Goal: Book appointment/travel/reservation

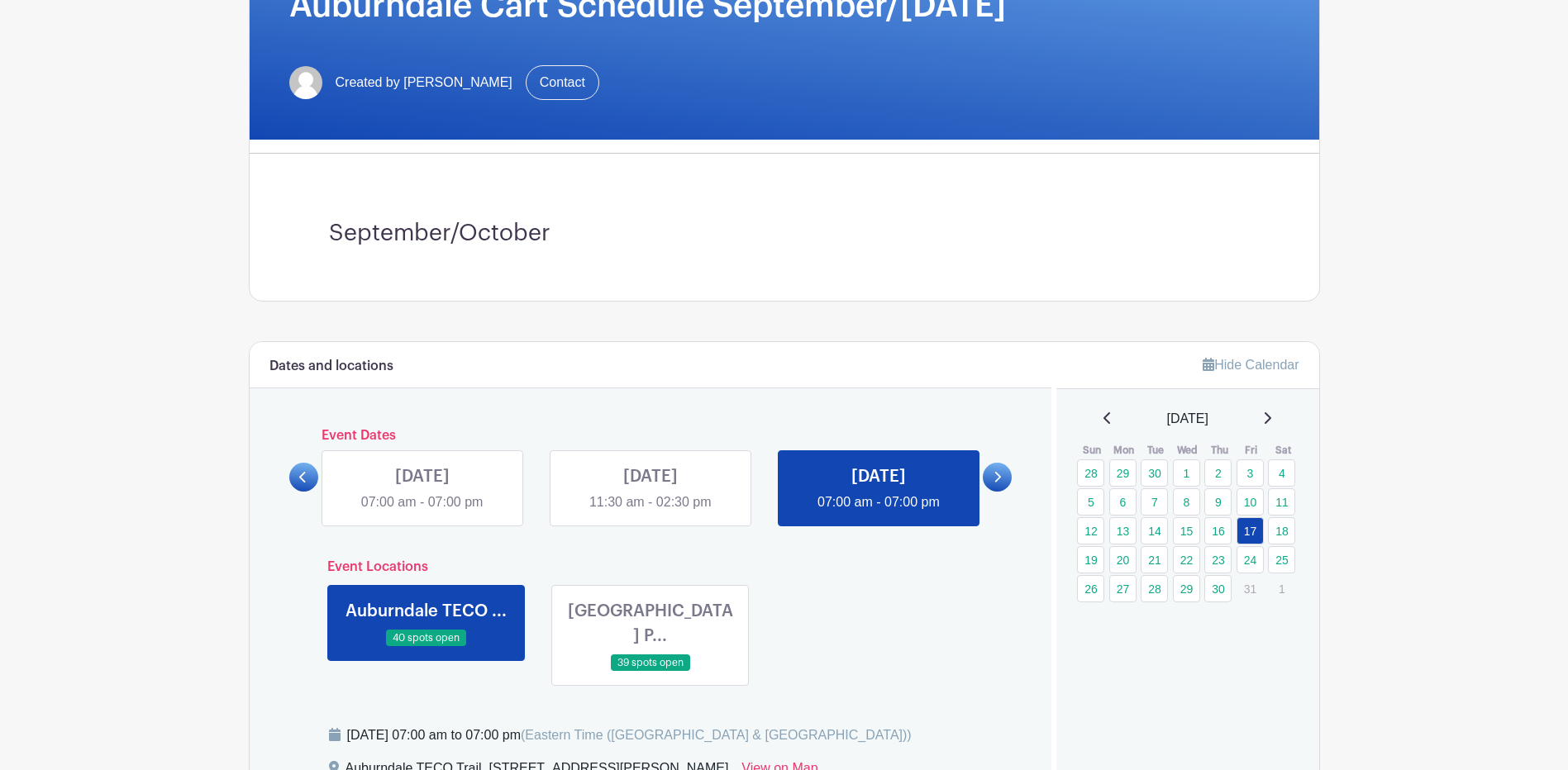
scroll to position [331, 0]
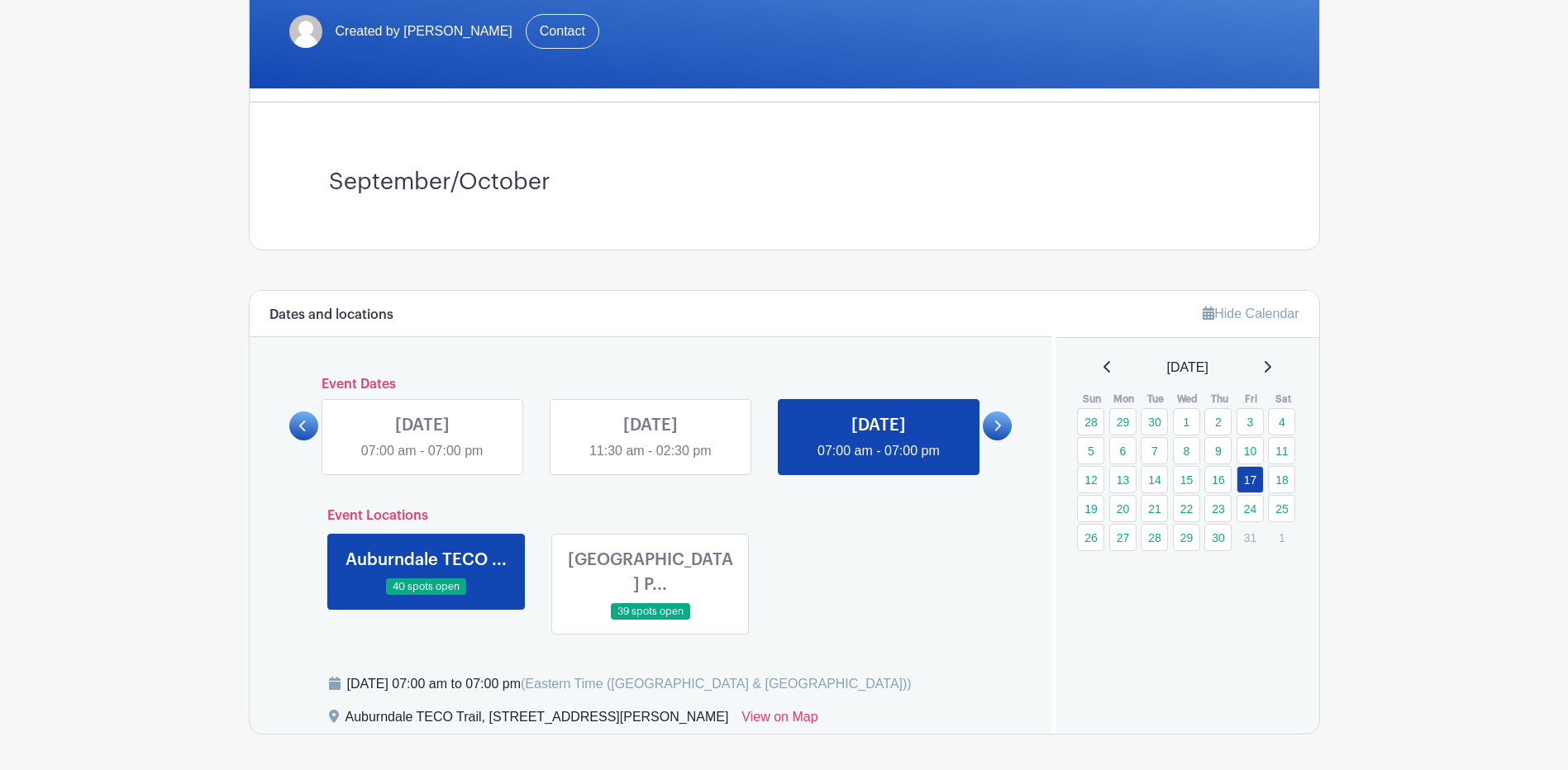
click at [1279, 370] on div "[DATE]" at bounding box center [1188, 368] width 223 height 19
click at [1271, 372] on icon at bounding box center [1266, 368] width 9 height 14
click at [1104, 370] on icon at bounding box center [1107, 368] width 9 height 14
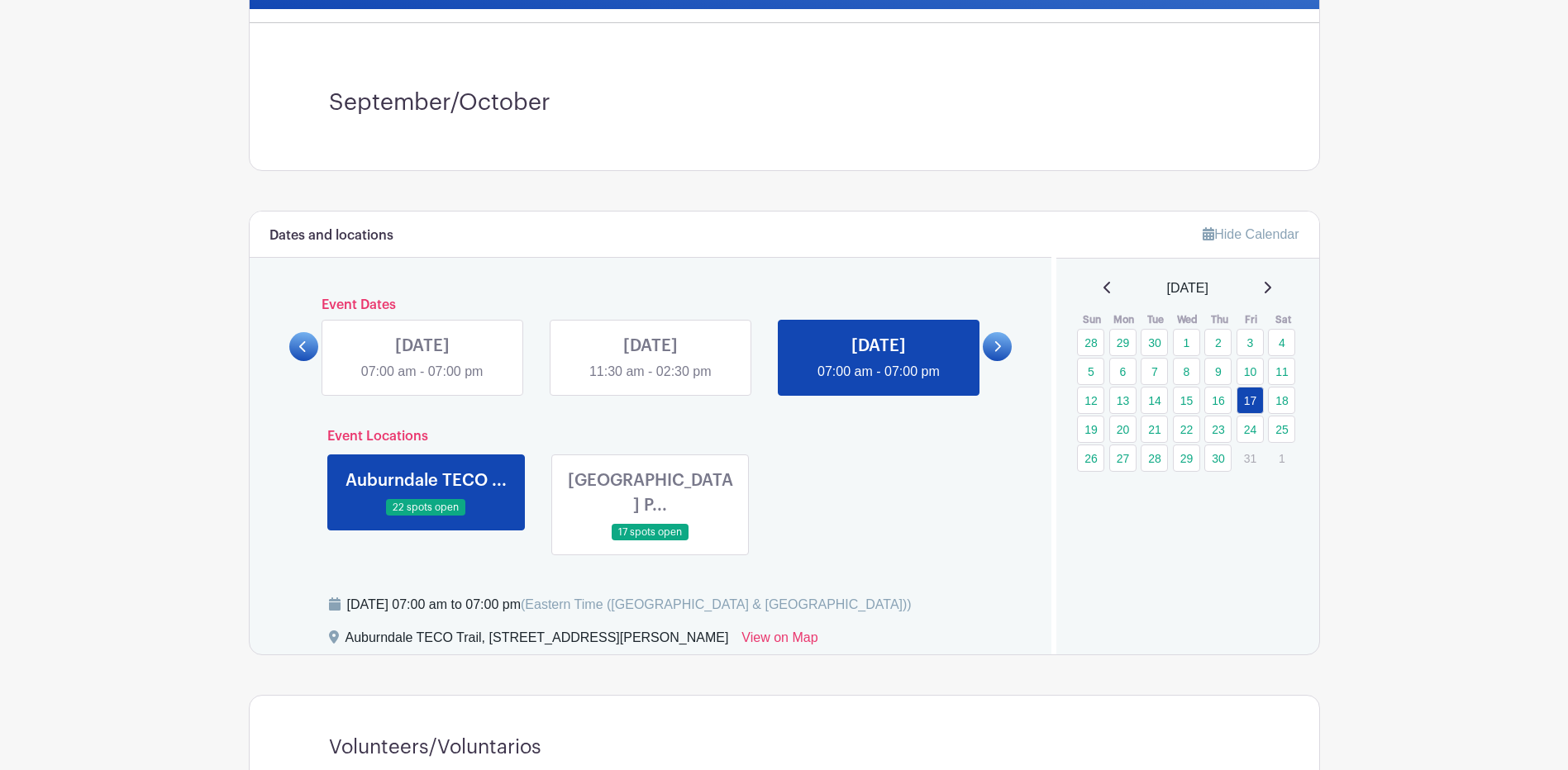
scroll to position [413, 0]
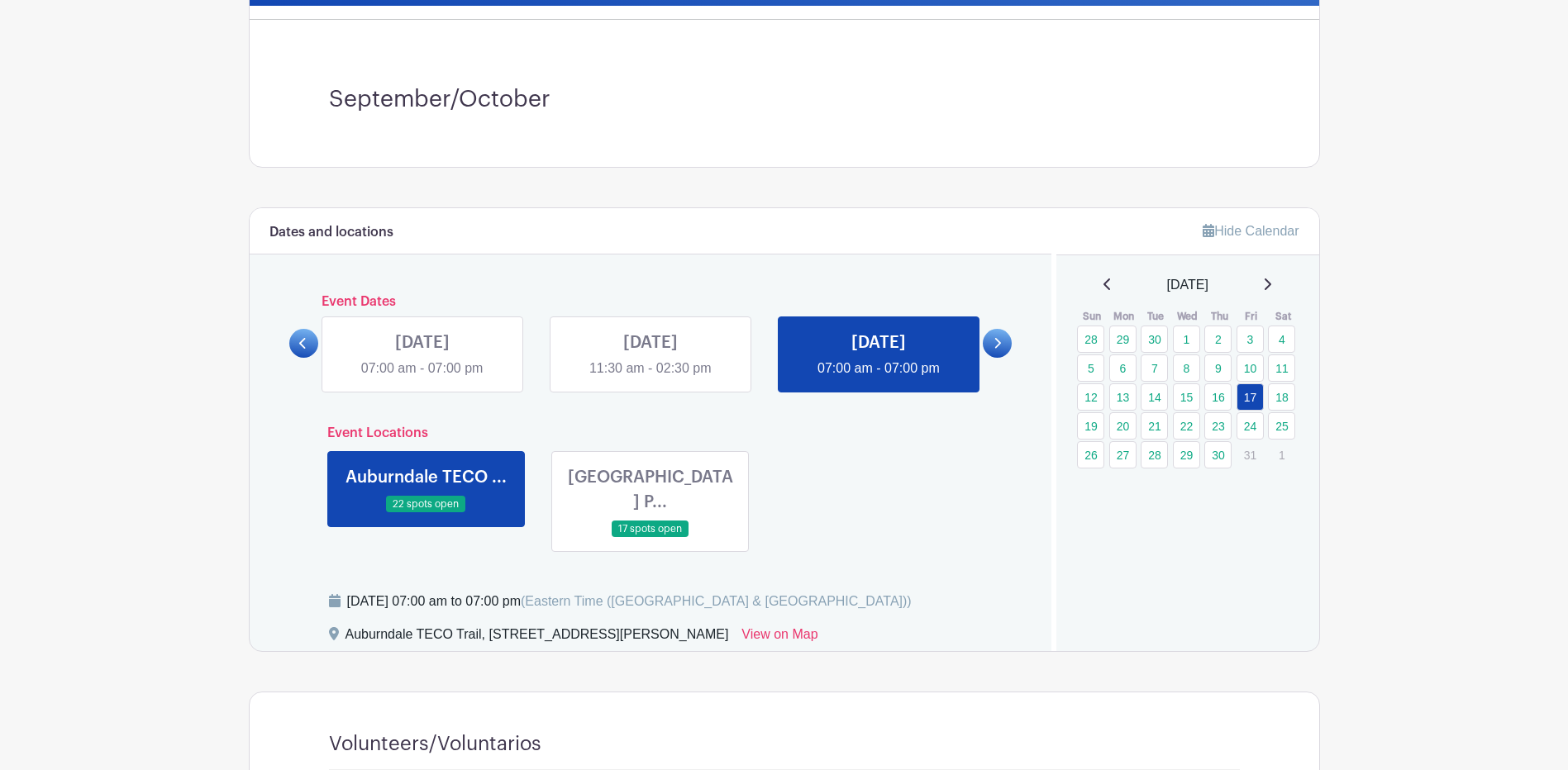
click at [1271, 282] on icon at bounding box center [1266, 284] width 9 height 14
click at [1158, 372] on link "4" at bounding box center [1154, 369] width 27 height 27
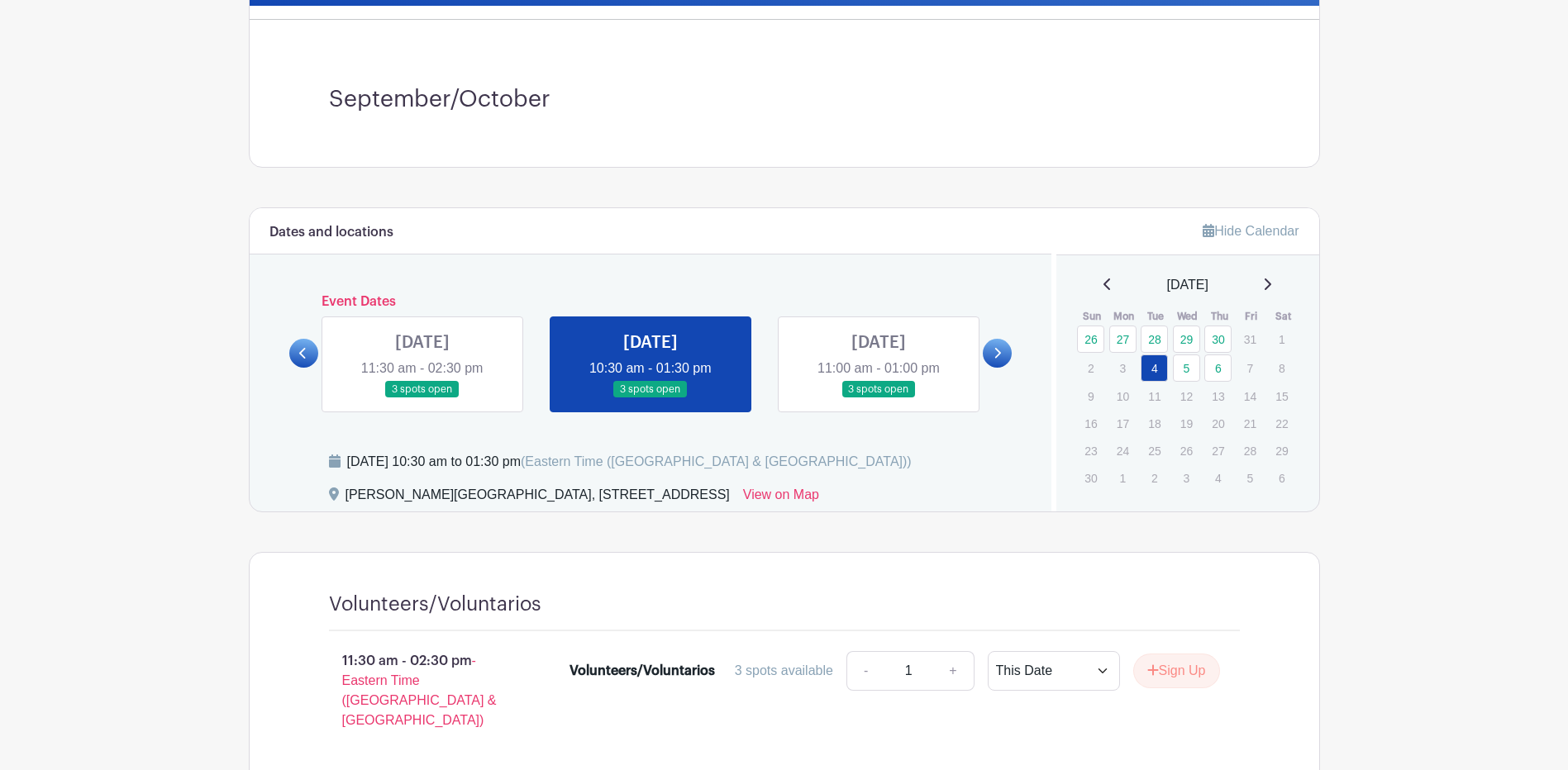
click at [879, 399] on link at bounding box center [879, 399] width 0 height 0
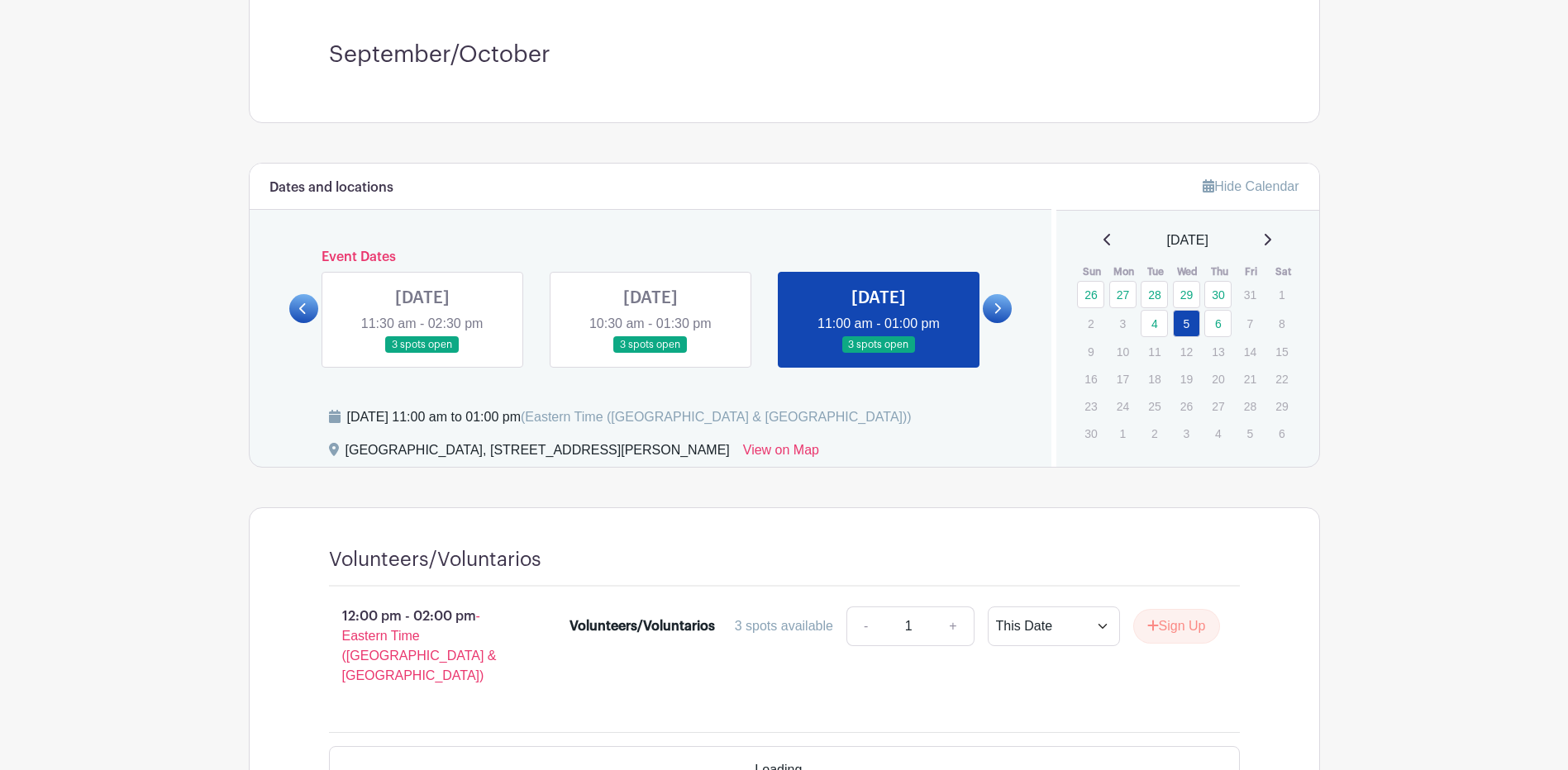
scroll to position [496, 0]
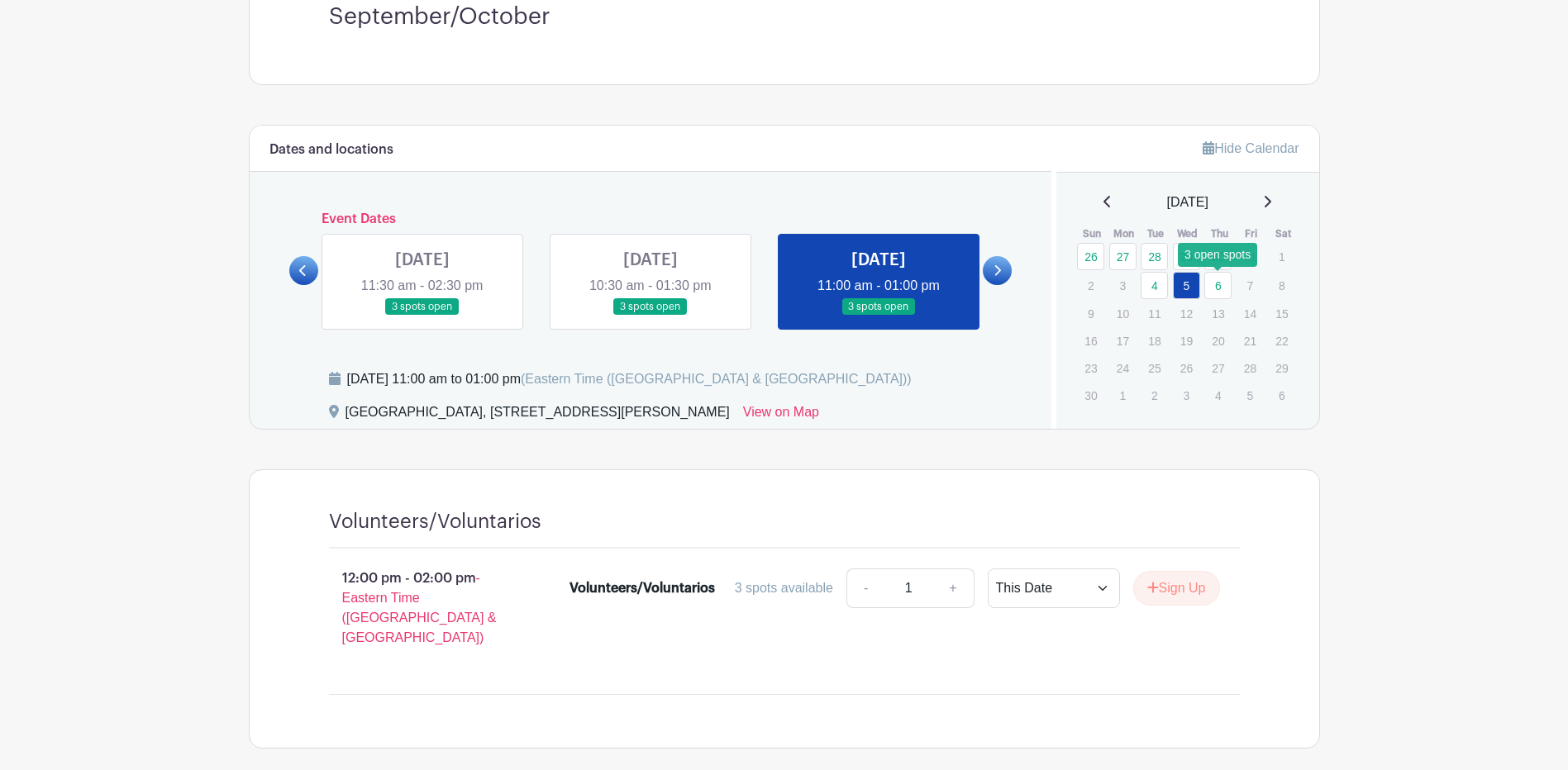
click at [1217, 283] on link "6" at bounding box center [1218, 285] width 27 height 27
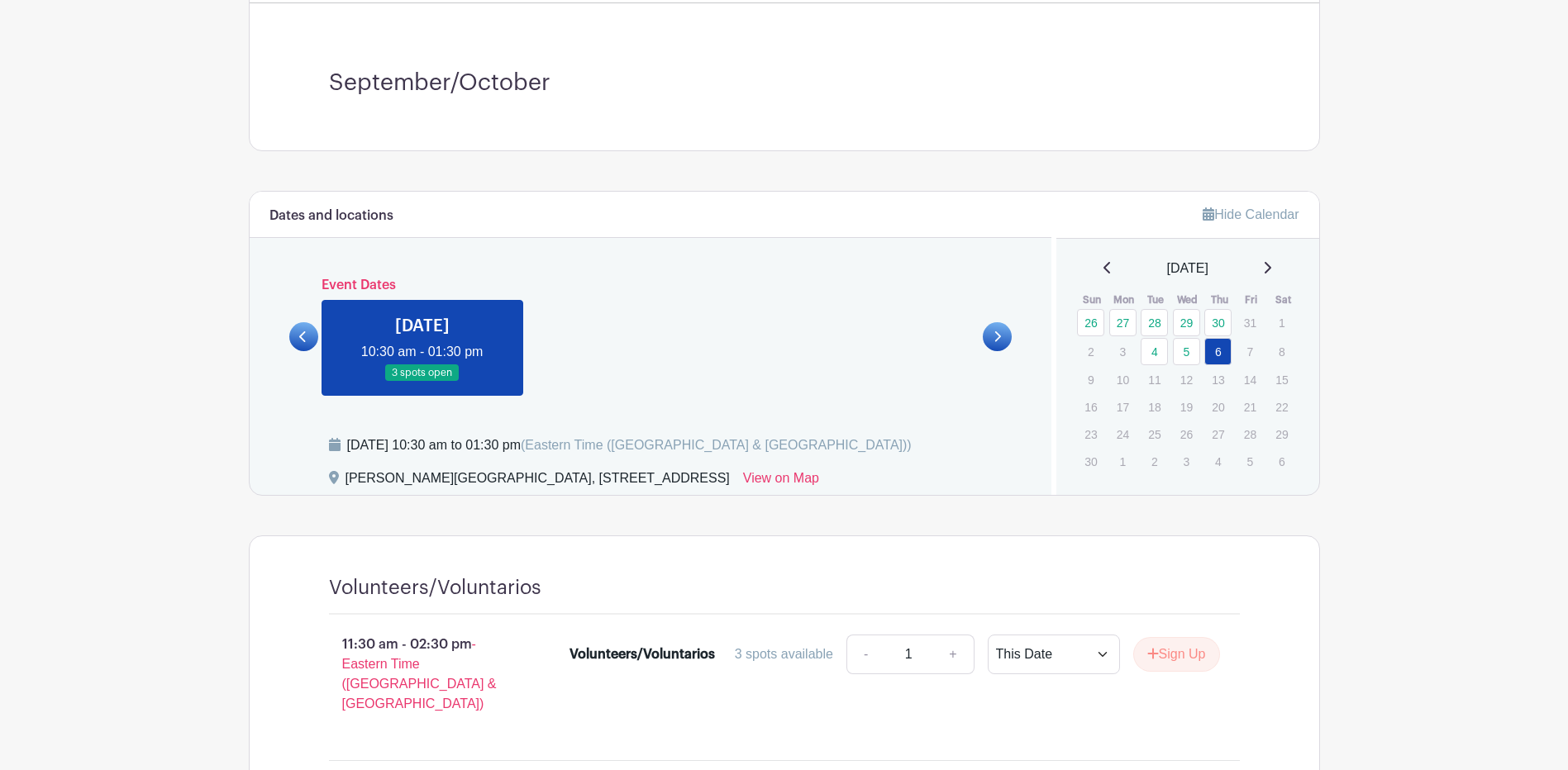
scroll to position [331, 0]
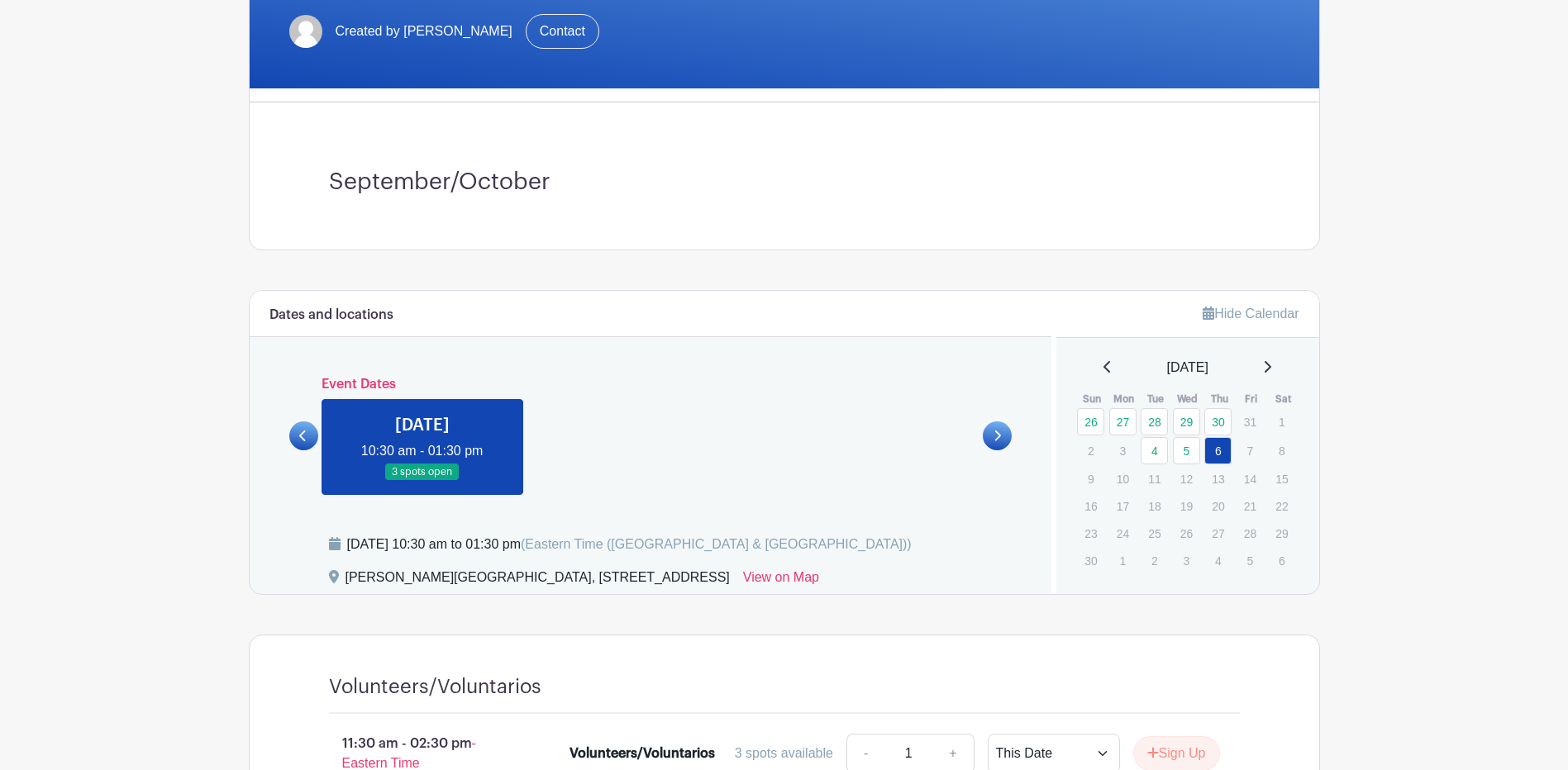
click at [1104, 369] on icon at bounding box center [1107, 368] width 9 height 14
click at [1147, 536] on link "28" at bounding box center [1154, 537] width 27 height 27
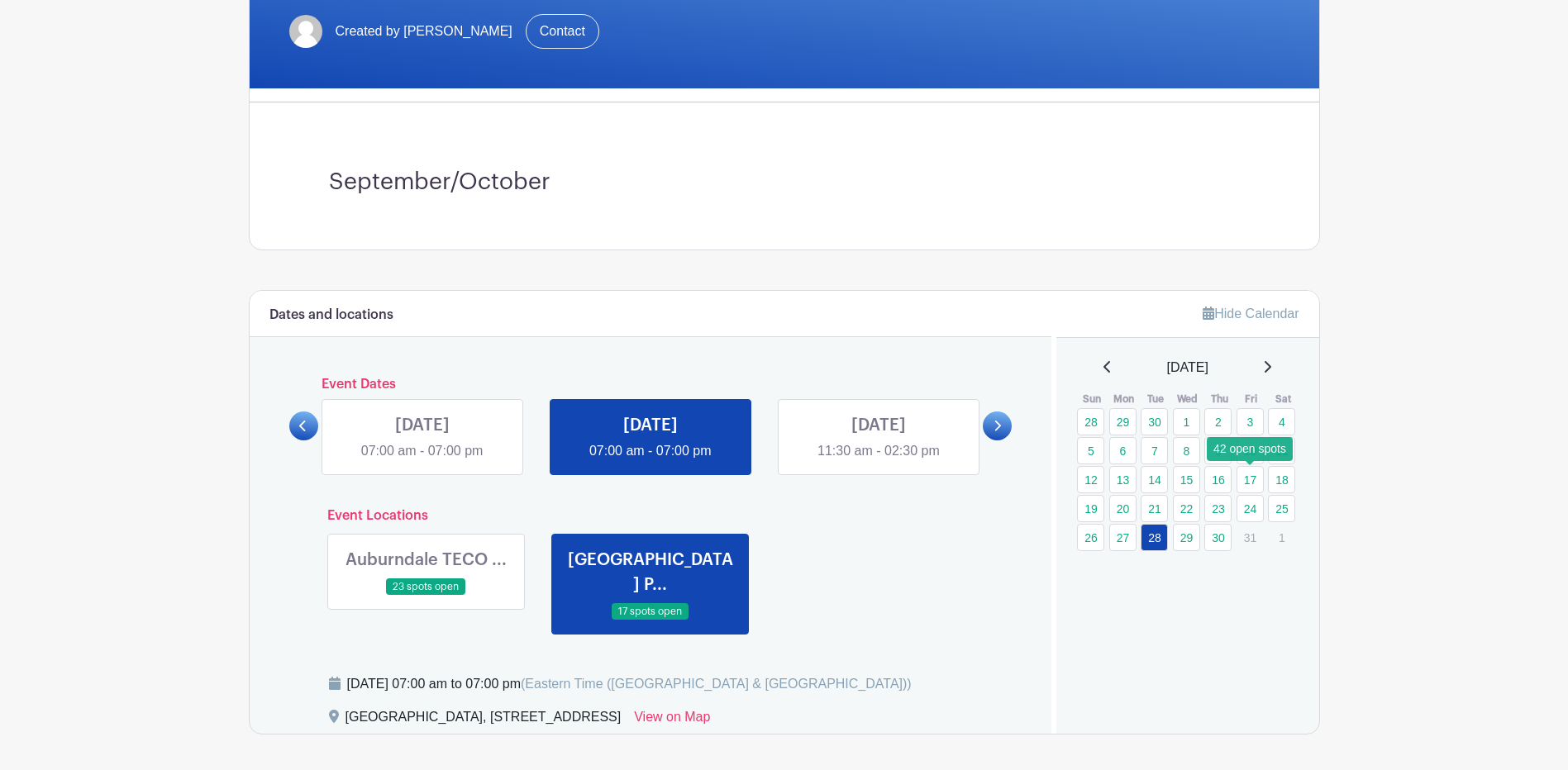
click at [1249, 481] on link "17" at bounding box center [1250, 480] width 27 height 27
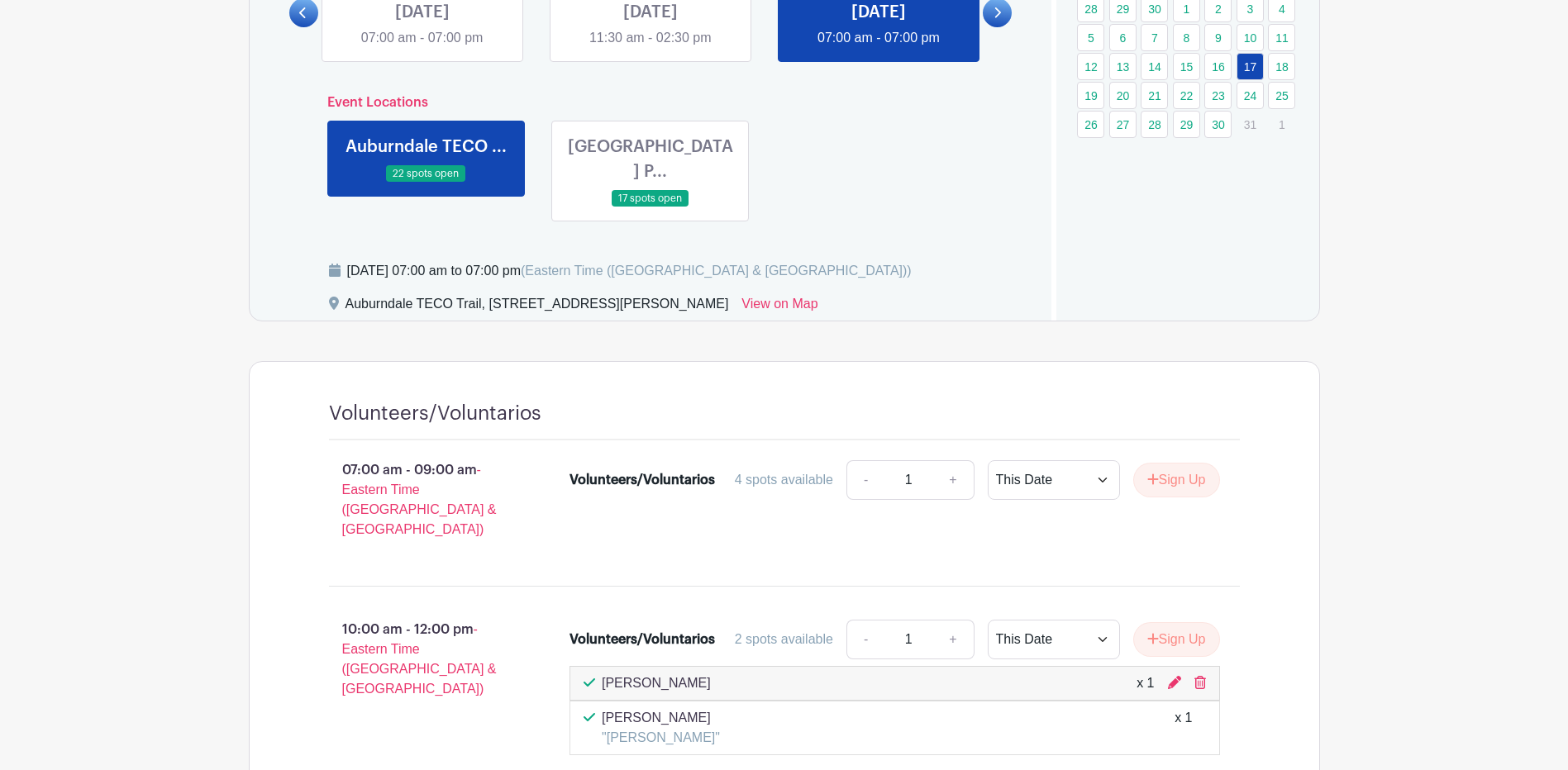
scroll to position [661, 0]
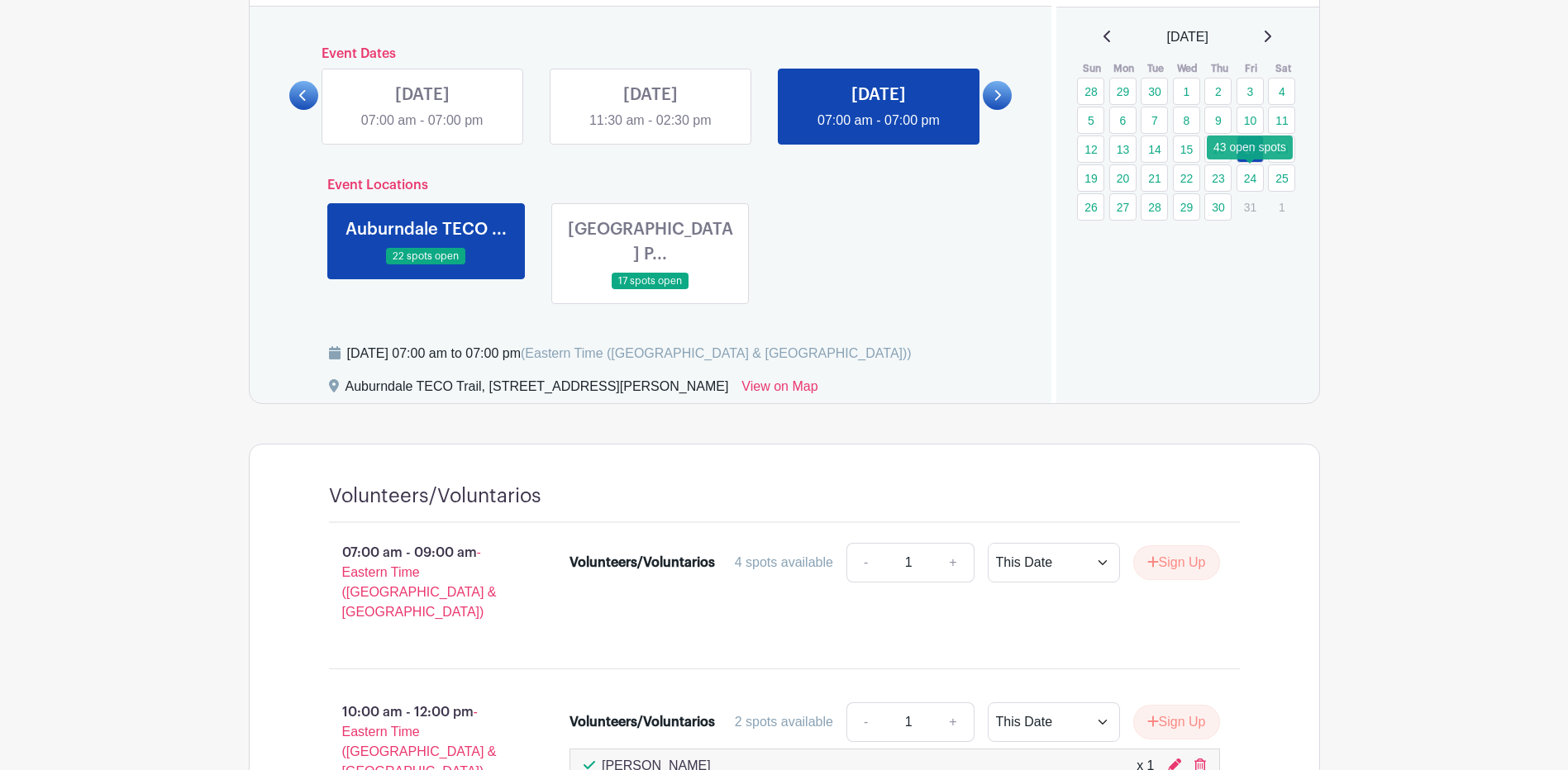
click at [1247, 178] on link "24" at bounding box center [1250, 178] width 27 height 27
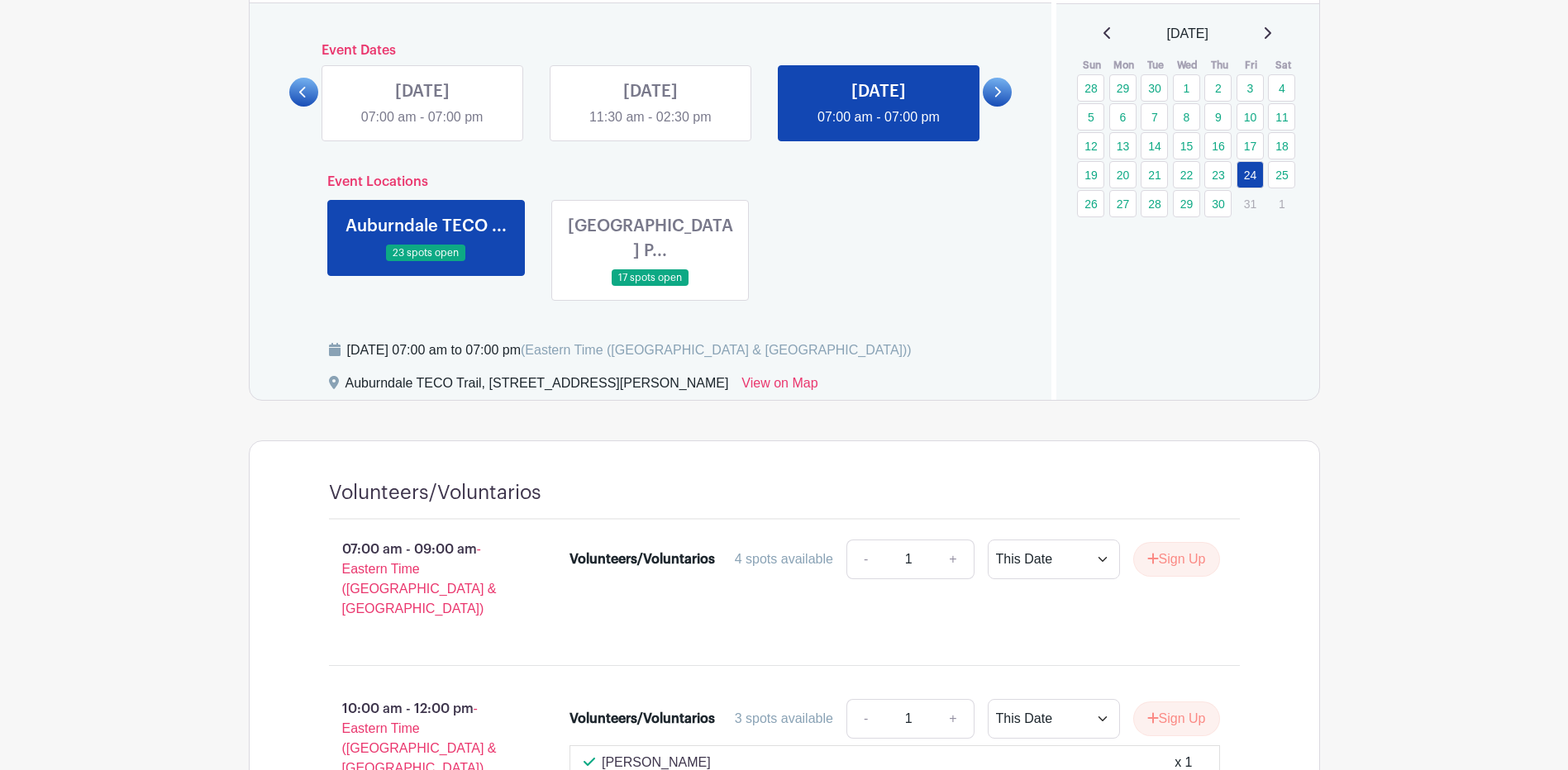
scroll to position [661, 0]
